Goal: Transaction & Acquisition: Purchase product/service

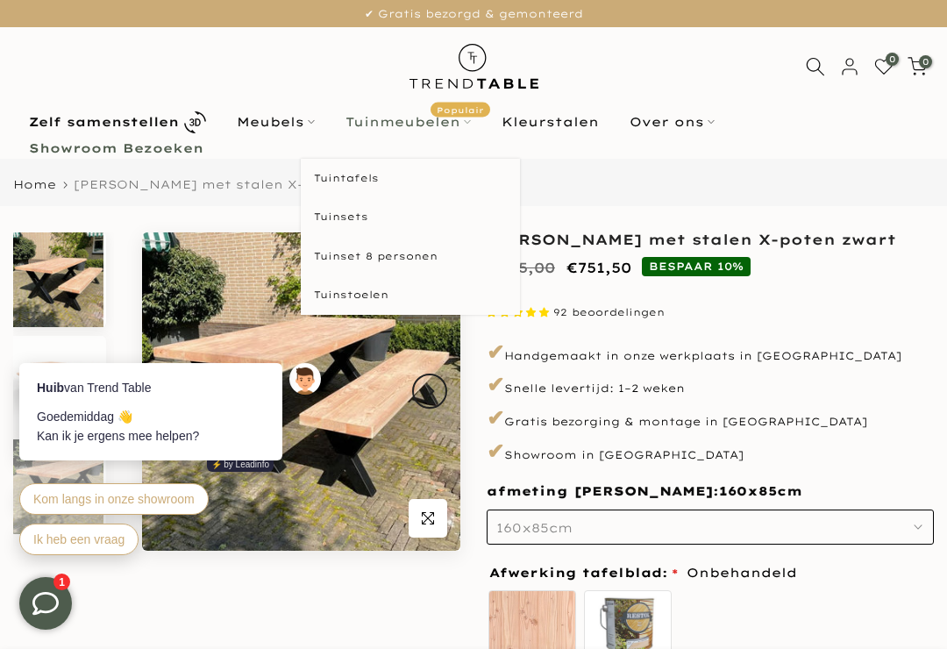
click at [425, 132] on link "Tuinmeubelen Populair" at bounding box center [408, 121] width 156 height 21
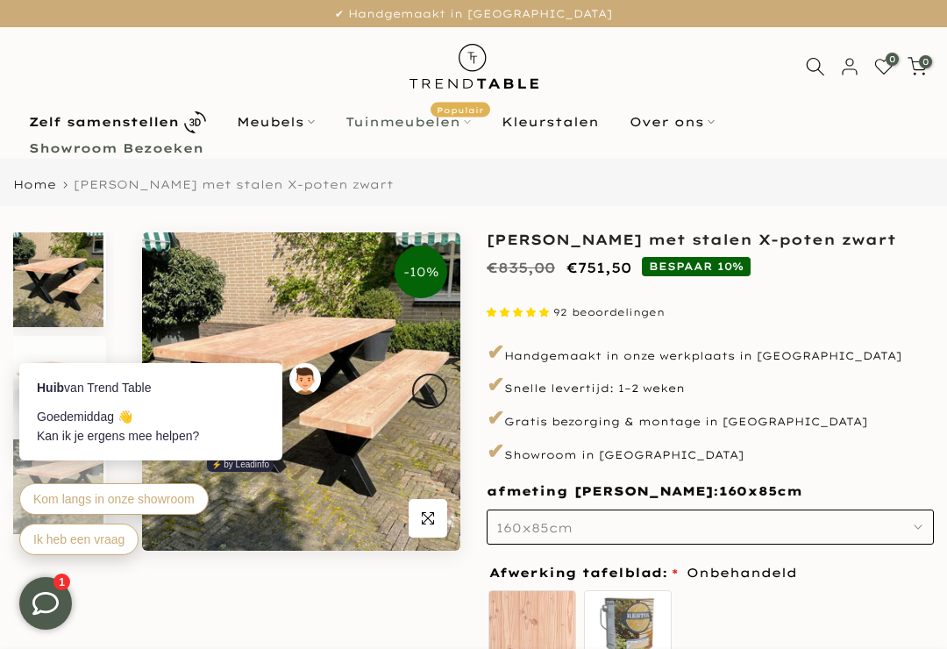
click at [416, 132] on link "Tuinmeubelen Populair" at bounding box center [408, 121] width 156 height 21
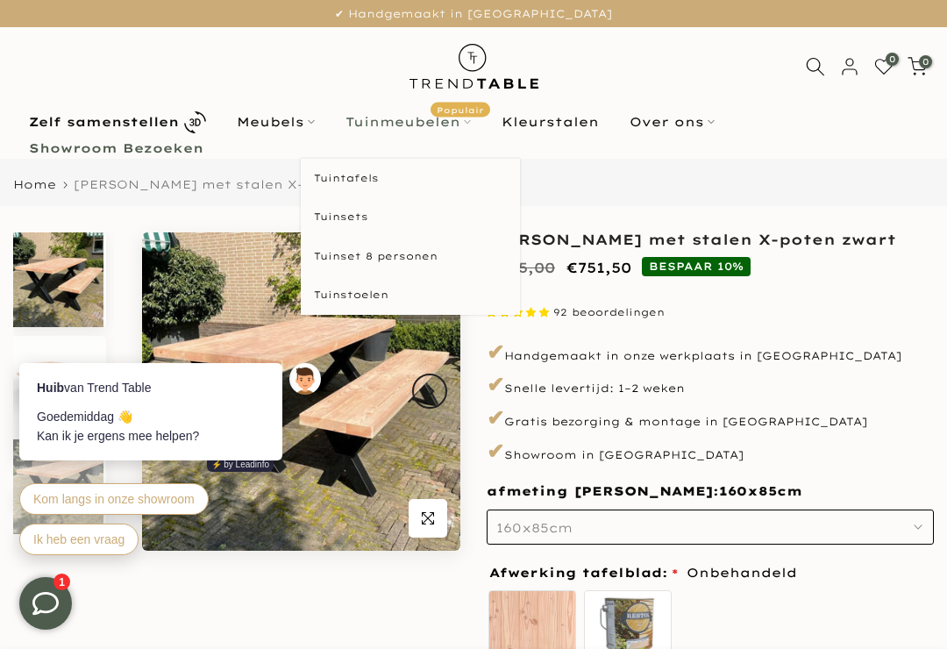
click at [419, 124] on link "Tuinmeubelen Populair" at bounding box center [408, 121] width 156 height 21
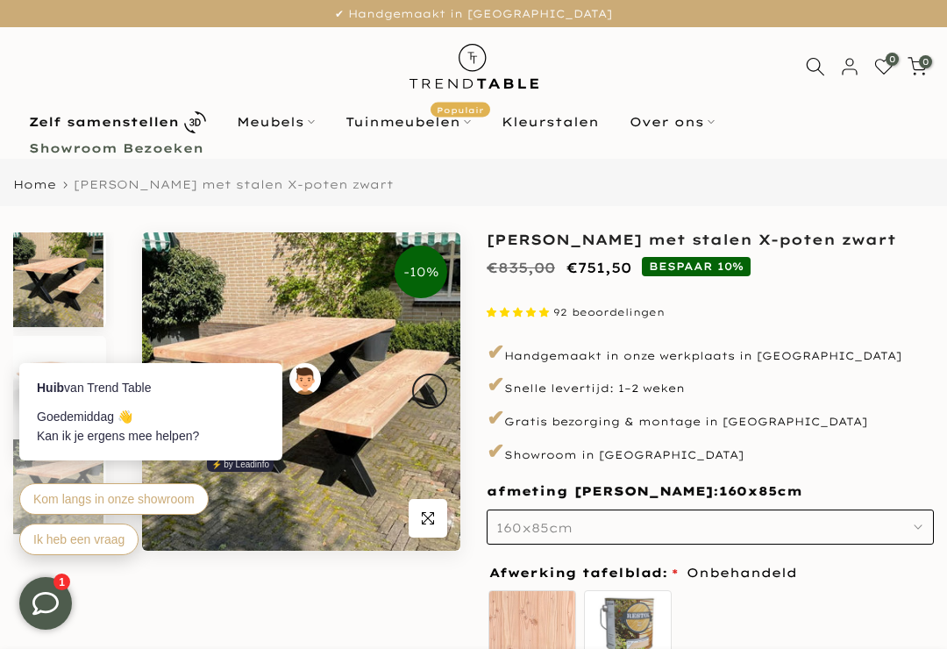
click at [371, 188] on span "Douglas tuinset met stalen X-poten zwart" at bounding box center [234, 184] width 320 height 14
click at [435, 125] on link "Tuinmeubelen Populair" at bounding box center [408, 121] width 156 height 21
click at [408, 132] on link "Tuinmeubelen Populair" at bounding box center [408, 121] width 156 height 21
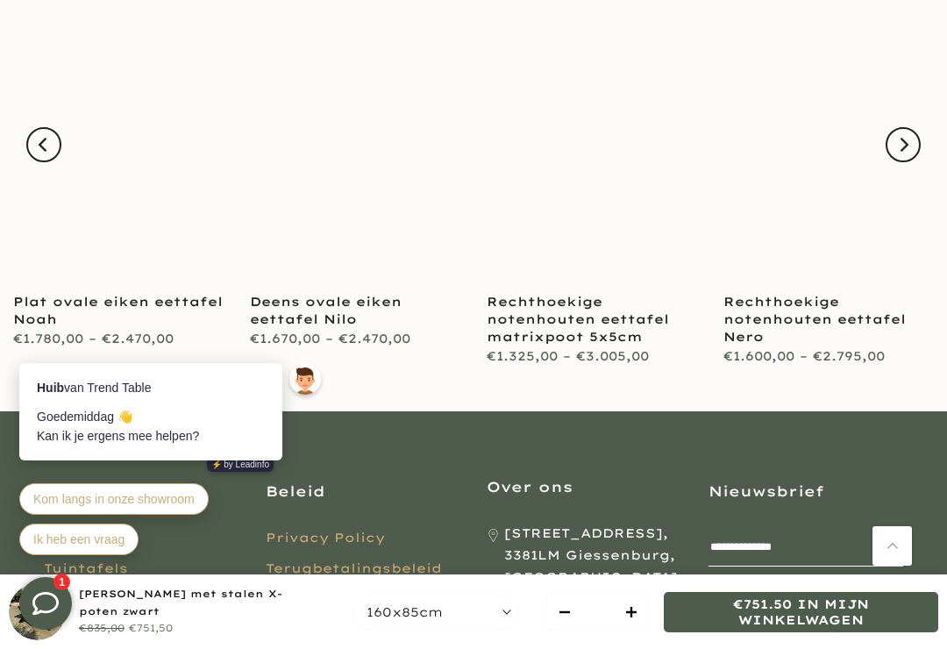
scroll to position [3098, 0]
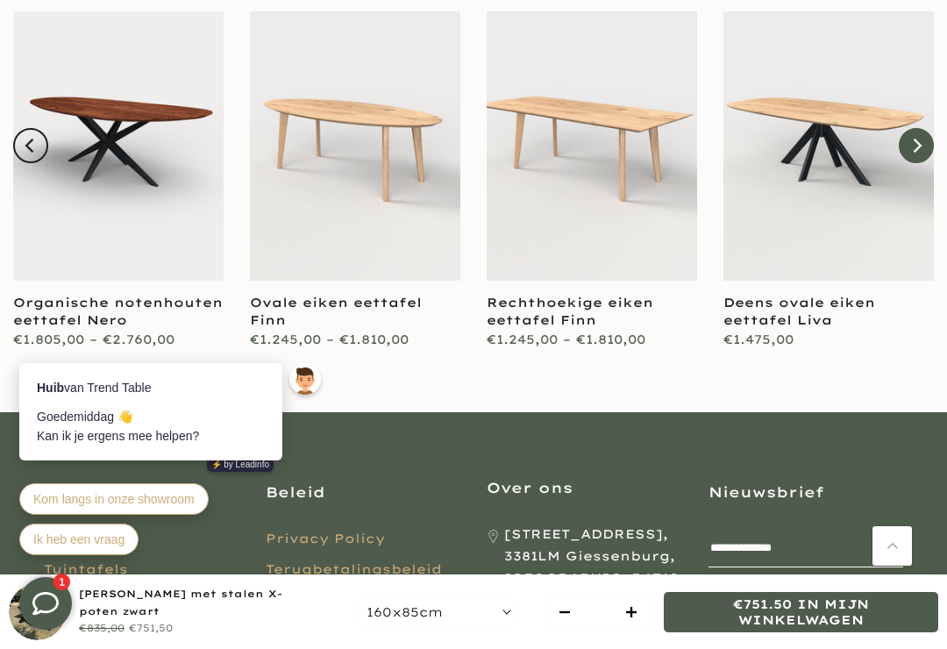
click at [915, 130] on button "Next" at bounding box center [916, 145] width 35 height 35
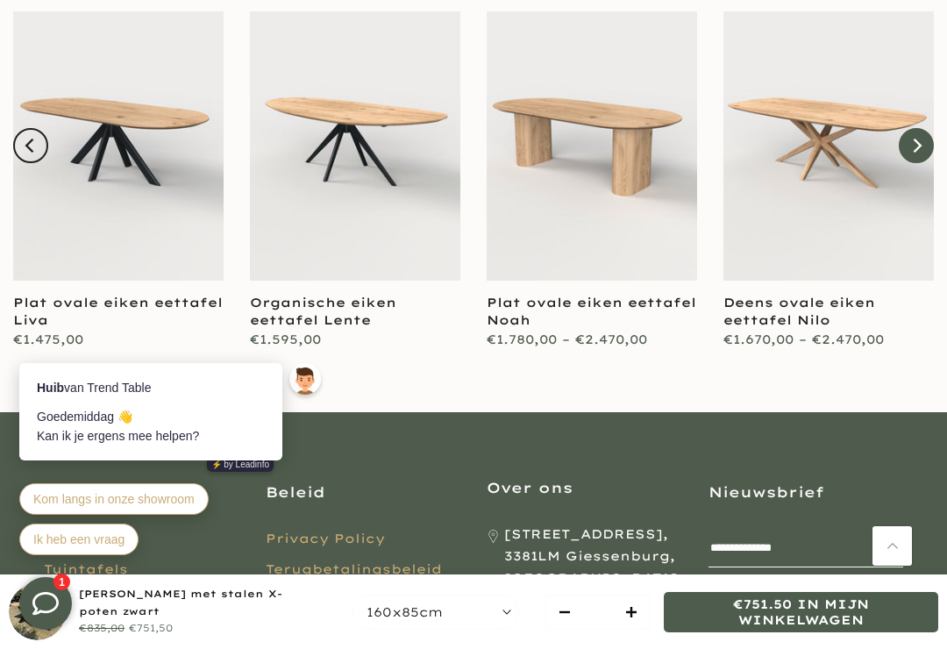
click at [919, 133] on button "Next" at bounding box center [916, 145] width 35 height 35
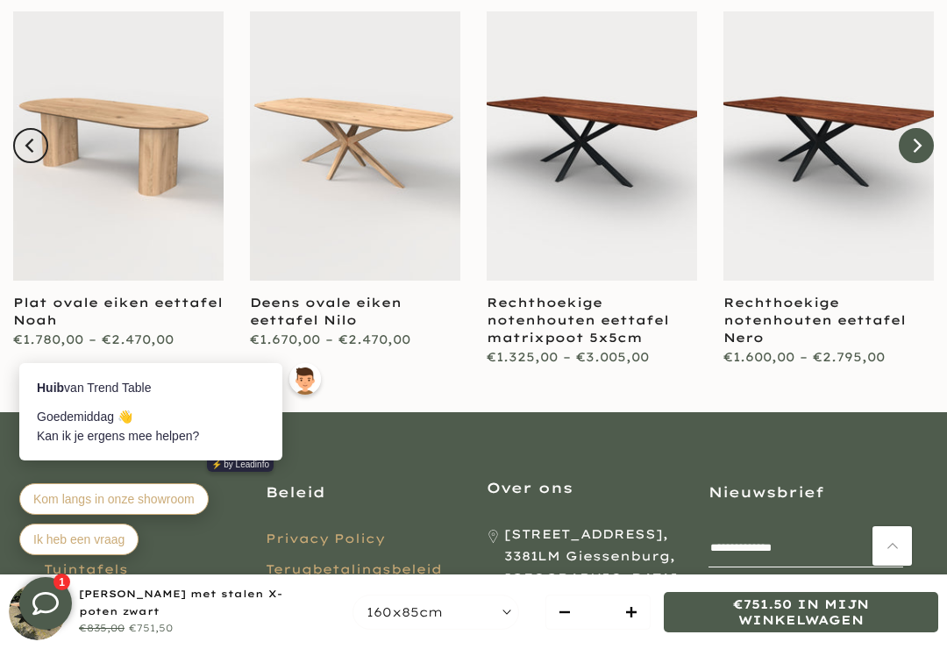
click at [906, 135] on button "Next" at bounding box center [916, 145] width 35 height 35
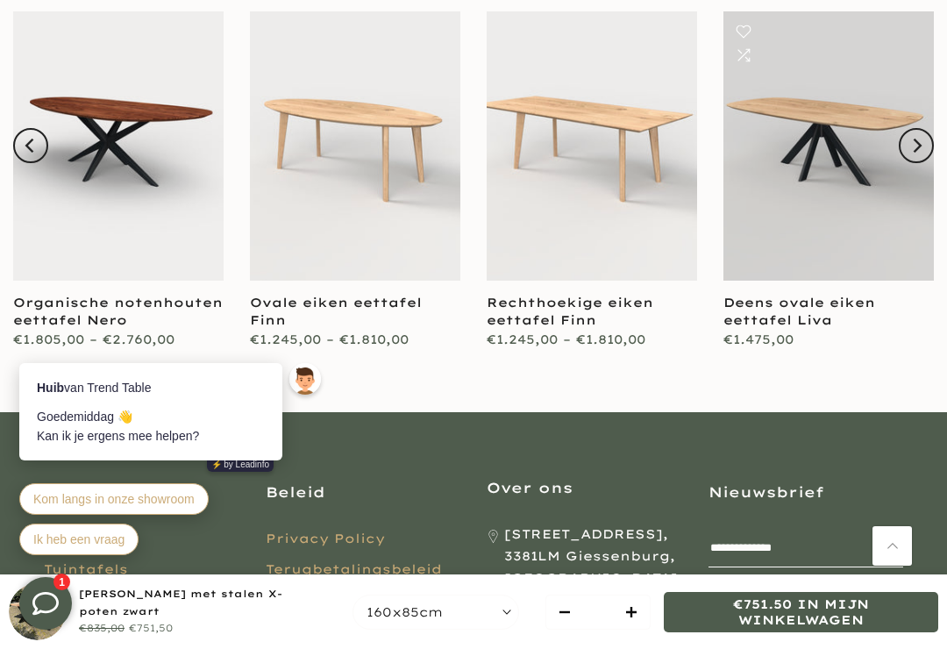
click at [934, 131] on div "Voeg toe aan Wishlist Vergelijk Deens ovale eiken eettafel Liva No reviews €1.4…" at bounding box center [828, 180] width 237 height 339
click at [922, 139] on link at bounding box center [828, 145] width 210 height 269
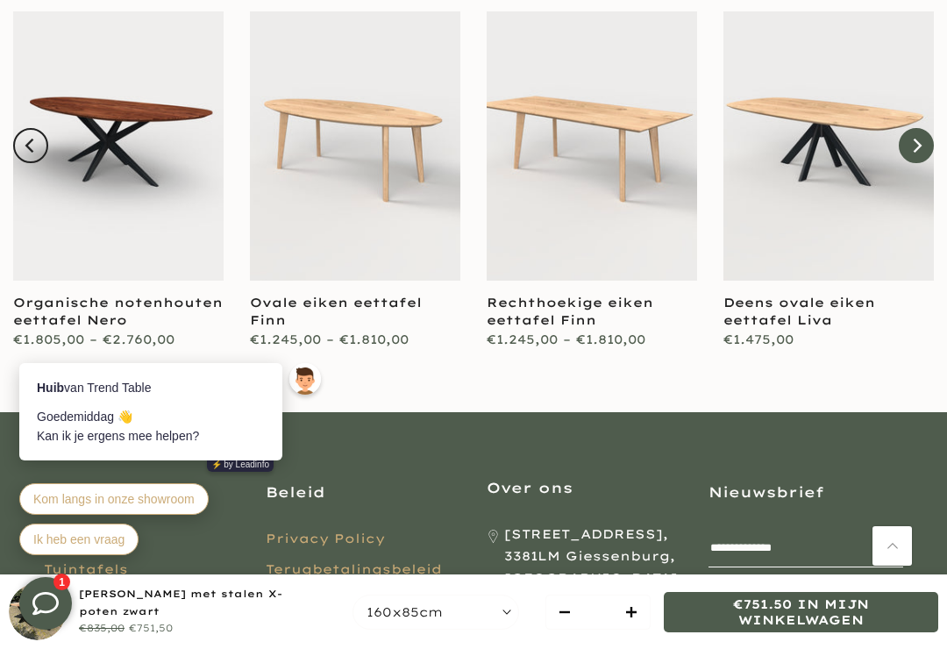
click at [918, 139] on icon "Next" at bounding box center [916, 146] width 14 height 14
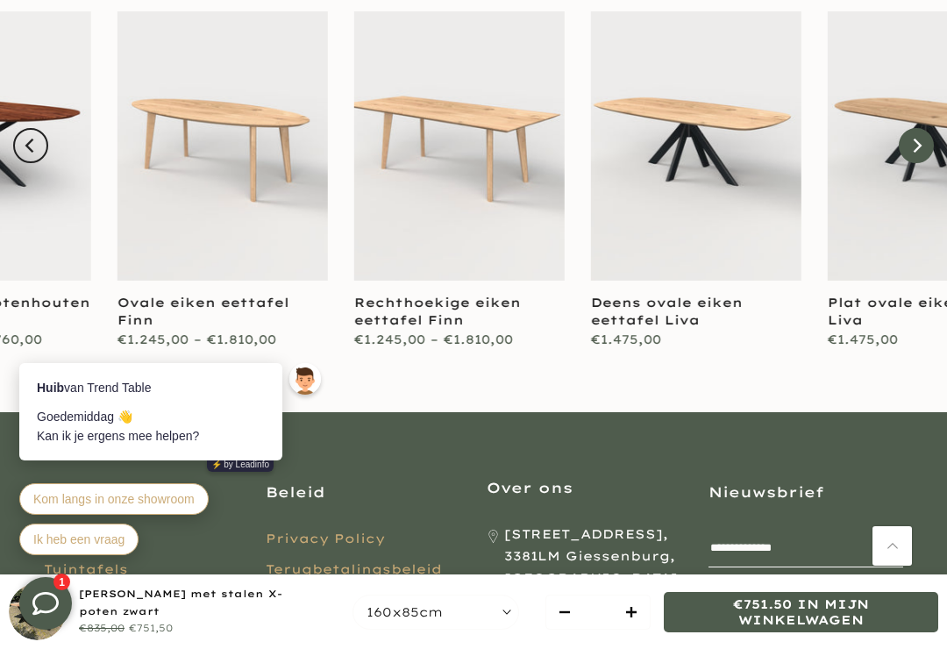
click at [918, 139] on icon "Next" at bounding box center [916, 146] width 14 height 14
